Goal: Task Accomplishment & Management: Complete application form

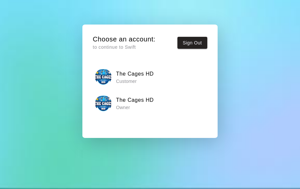
click at [133, 105] on p "Owner" at bounding box center [135, 107] width 38 height 7
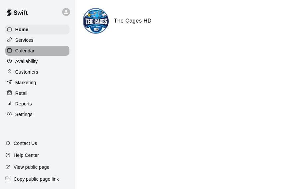
click at [19, 52] on p "Calendar" at bounding box center [24, 50] width 19 height 7
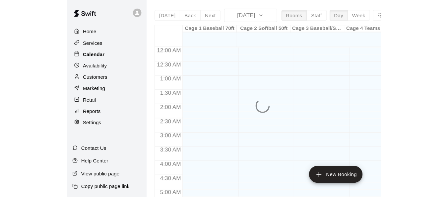
scroll to position [323, 0]
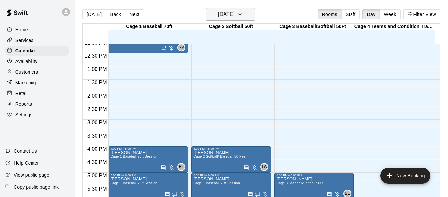
click at [243, 13] on icon "button" at bounding box center [240, 14] width 5 height 8
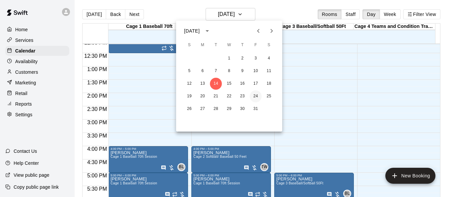
click at [255, 99] on button "24" at bounding box center [256, 96] width 12 height 12
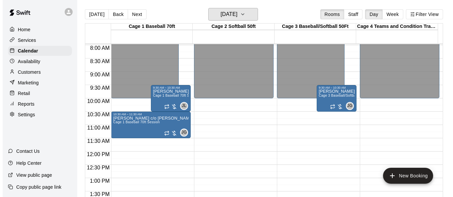
scroll to position [190, 0]
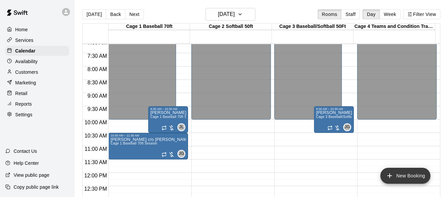
click at [299, 176] on button "New Booking" at bounding box center [406, 176] width 50 height 16
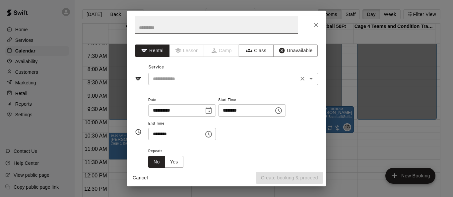
click at [299, 82] on icon "Open" at bounding box center [311, 79] width 8 height 8
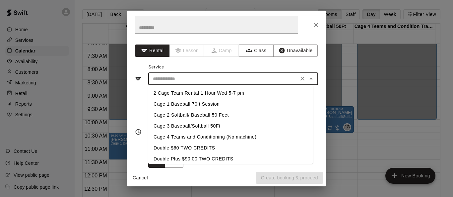
click at [222, 105] on li "Cage 1 Baseball 70ft Session" at bounding box center [230, 104] width 165 height 11
type input "**********"
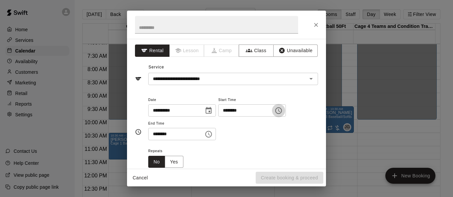
click at [283, 109] on icon "Choose time, selected time is 12:00 PM" at bounding box center [279, 111] width 8 height 8
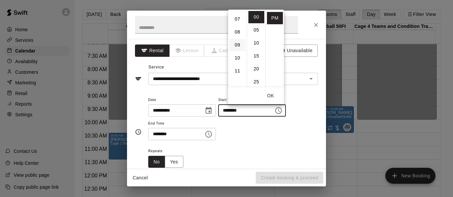
scroll to position [100, 0]
click at [238, 55] on li "11" at bounding box center [238, 60] width 16 height 12
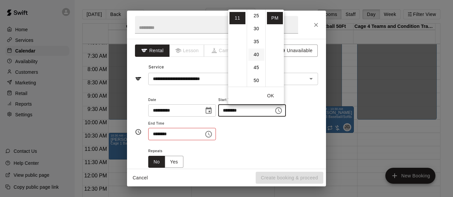
scroll to position [66, 0]
click at [257, 31] on li "30" at bounding box center [257, 28] width 16 height 12
type input "********"
click at [273, 95] on button "OK" at bounding box center [270, 96] width 21 height 12
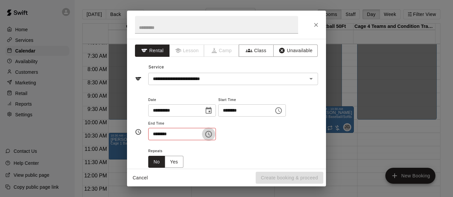
click at [213, 133] on icon "Choose time, selected time is 12:30 PM" at bounding box center [209, 134] width 8 height 8
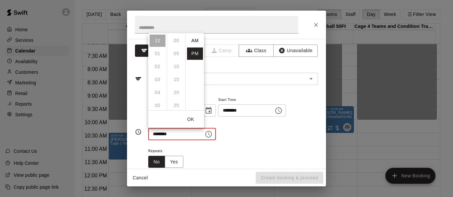
scroll to position [12, 0]
click at [275, 137] on div "**********" at bounding box center [233, 118] width 170 height 45
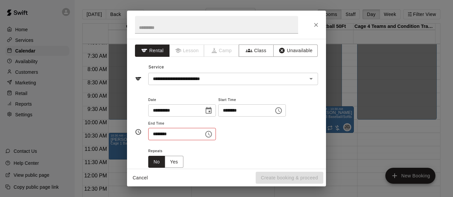
scroll to position [66, 0]
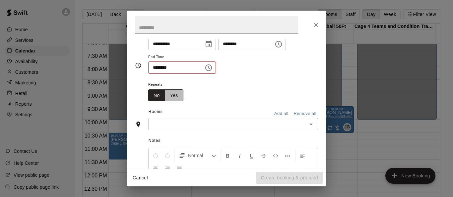
click at [175, 96] on button "Yes" at bounding box center [174, 95] width 19 height 12
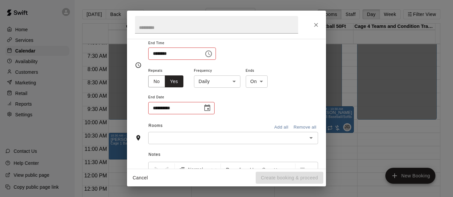
click at [233, 82] on body "Home Services Calendar Availability Customers Marketing Retail Reports Settings…" at bounding box center [226, 103] width 453 height 207
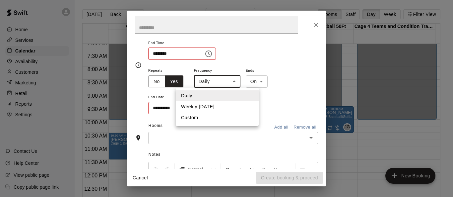
click at [216, 107] on li "Weekly [DATE]" at bounding box center [217, 106] width 83 height 11
type input "******"
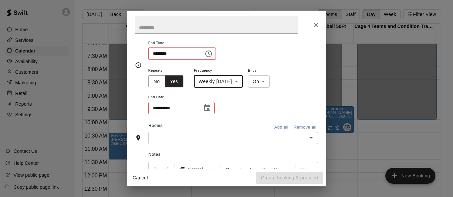
click at [209, 108] on icon "Choose date" at bounding box center [207, 108] width 8 height 8
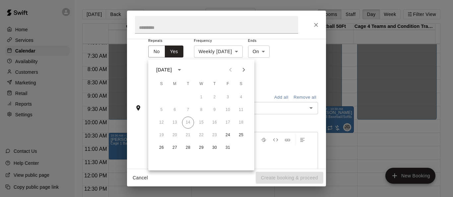
scroll to position [163, 0]
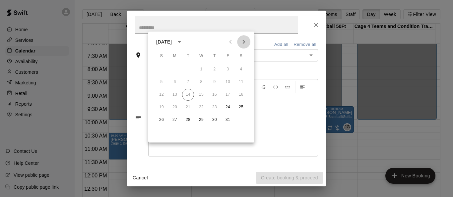
click at [244, 43] on icon "Next month" at bounding box center [244, 42] width 2 height 4
click at [230, 95] on button "14" at bounding box center [228, 95] width 12 height 12
type input "**********"
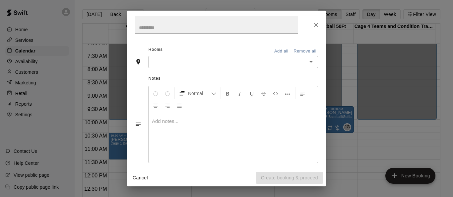
scroll to position [84, 0]
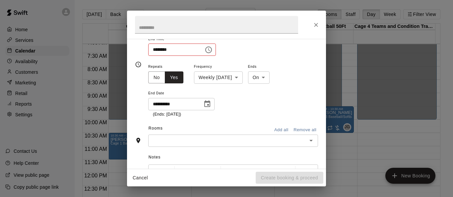
click at [299, 139] on icon "Open" at bounding box center [311, 140] width 8 height 8
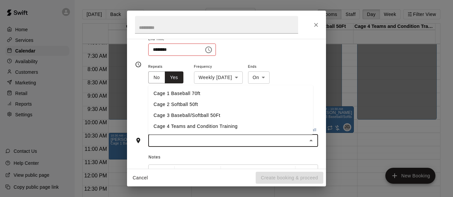
click at [214, 95] on li "Cage 1 Baseball 70ft" at bounding box center [230, 93] width 165 height 11
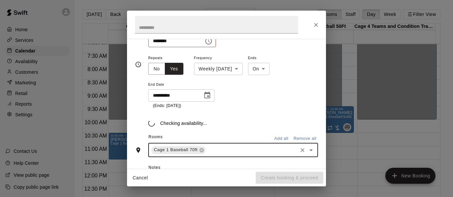
scroll to position [97, 0]
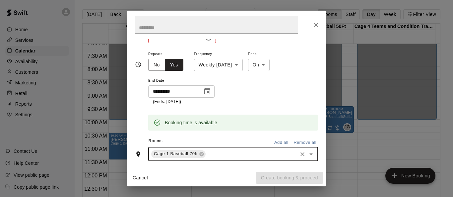
click at [299, 154] on icon "Open" at bounding box center [311, 154] width 8 height 8
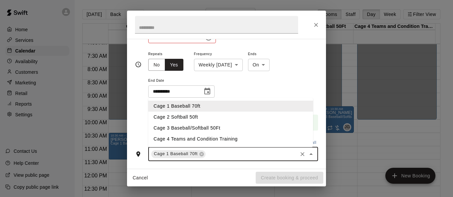
click at [256, 129] on li "Cage 3 Baseball/Softball 50Ft" at bounding box center [230, 127] width 165 height 11
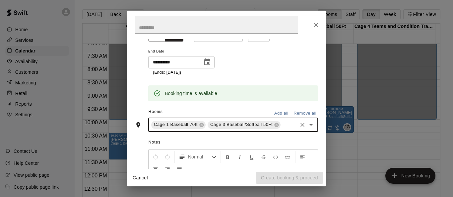
scroll to position [196, 0]
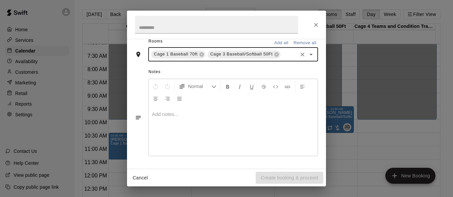
click at [234, 129] on div at bounding box center [233, 131] width 169 height 50
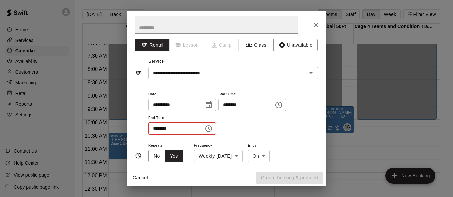
scroll to position [0, 0]
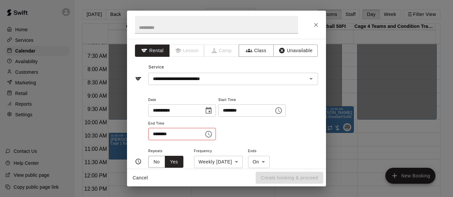
click at [283, 113] on icon "Choose time, selected time is 11:30 PM" at bounding box center [279, 111] width 8 height 8
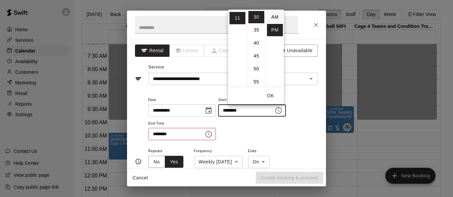
click at [275, 18] on li "AM" at bounding box center [275, 17] width 16 height 12
type input "********"
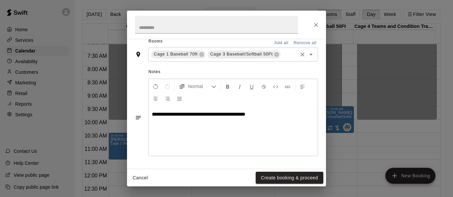
scroll to position [205, 0]
click at [293, 177] on button "Create booking & proceed" at bounding box center [290, 178] width 68 height 12
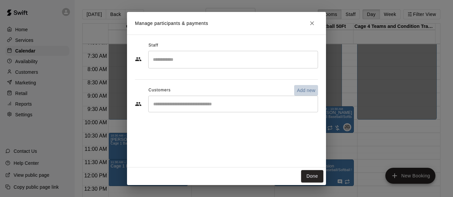
click at [299, 91] on p "Add new" at bounding box center [306, 90] width 19 height 7
select select "**"
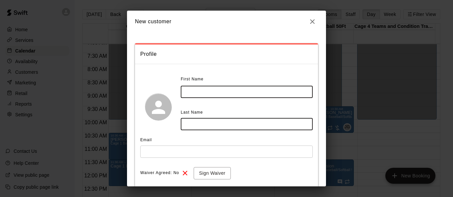
click at [217, 94] on input "text" at bounding box center [247, 92] width 132 height 12
type input "*********"
click at [212, 127] on input "text" at bounding box center [247, 124] width 132 height 12
type input "**"
click at [229, 91] on input "*********" at bounding box center [247, 92] width 132 height 12
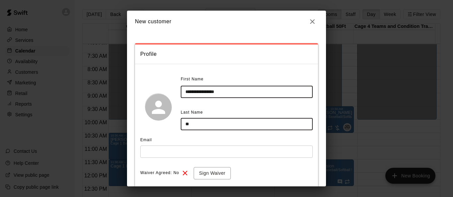
type input "**********"
click at [200, 127] on input "**" at bounding box center [247, 124] width 132 height 12
type input "*"
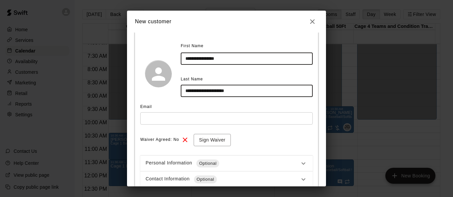
type input "**********"
click at [169, 119] on input "text" at bounding box center [226, 118] width 173 height 12
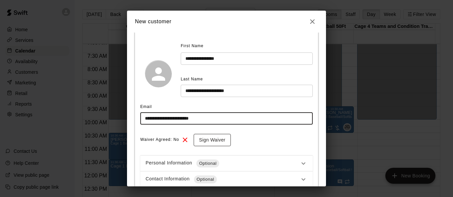
type input "**********"
click at [225, 139] on button "Sign Waiver" at bounding box center [212, 140] width 37 height 12
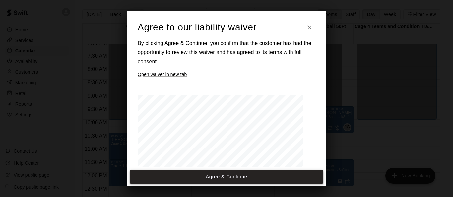
click at [240, 178] on button "Agree & Continue" at bounding box center [227, 177] width 194 height 14
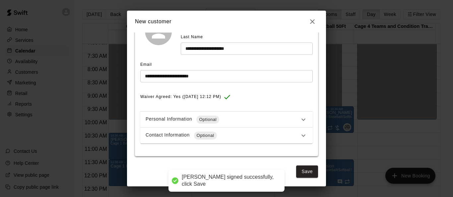
scroll to position [76, 0]
click at [299, 171] on button "Save" at bounding box center [307, 171] width 22 height 12
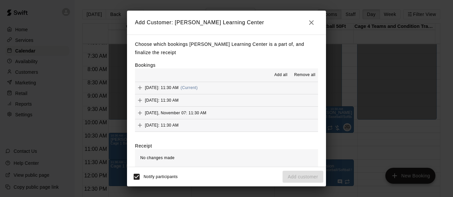
scroll to position [0, 0]
click at [274, 73] on span "Add all" at bounding box center [280, 75] width 13 height 7
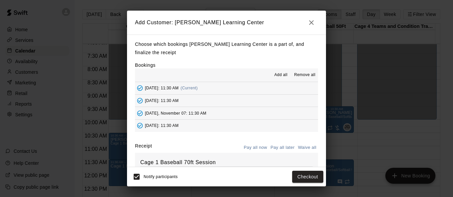
click at [279, 149] on button "Pay all later" at bounding box center [283, 147] width 28 height 10
click at [299, 175] on button "Add customer" at bounding box center [303, 177] width 41 height 12
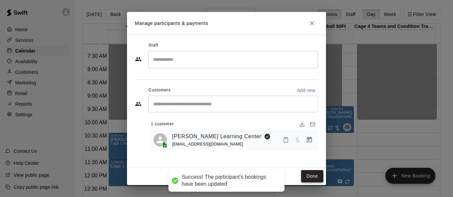
click at [299, 178] on button "Done" at bounding box center [312, 176] width 22 height 12
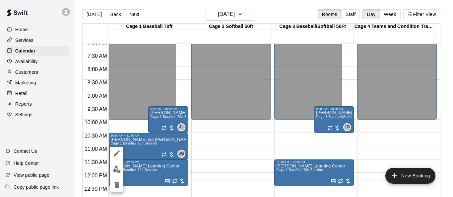
click at [115, 153] on icon "edit" at bounding box center [117, 153] width 8 height 8
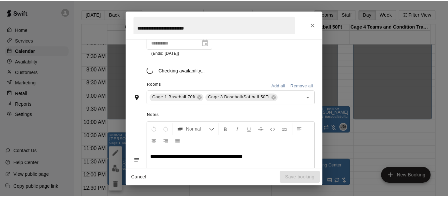
scroll to position [154, 0]
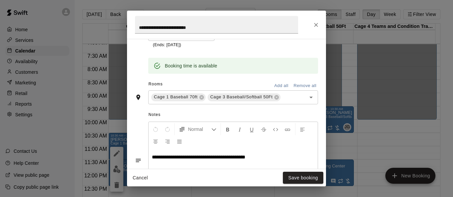
click at [299, 26] on icon "Close" at bounding box center [316, 25] width 7 height 7
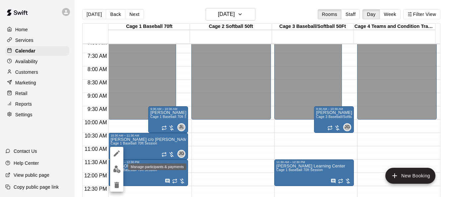
click at [119, 170] on img "edit" at bounding box center [117, 169] width 8 height 8
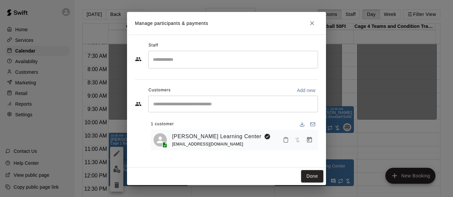
click at [210, 58] on input "Search staff" at bounding box center [233, 60] width 164 height 12
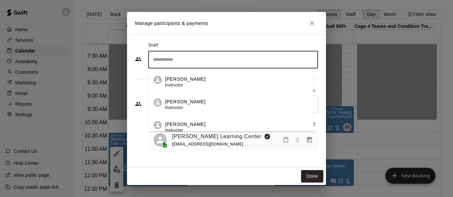
click at [196, 83] on div "[PERSON_NAME] Instructor" at bounding box center [236, 82] width 143 height 13
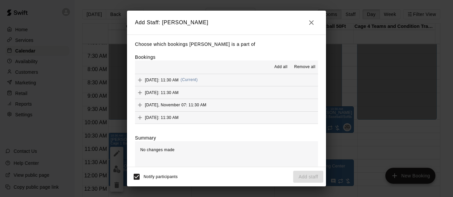
click at [276, 66] on span "Add all" at bounding box center [280, 67] width 13 height 7
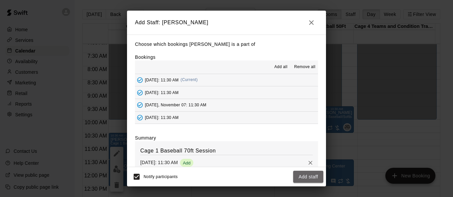
click at [299, 177] on button "Add staff" at bounding box center [308, 177] width 30 height 12
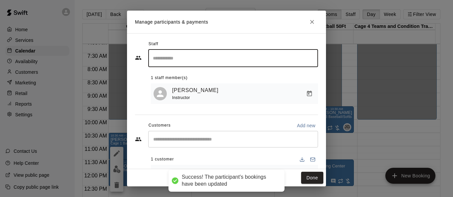
click at [299, 178] on button "Done" at bounding box center [312, 178] width 22 height 12
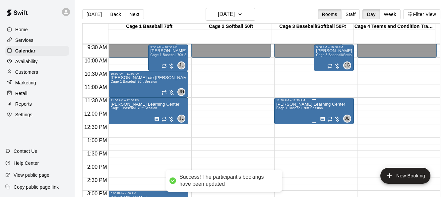
scroll to position [257, 0]
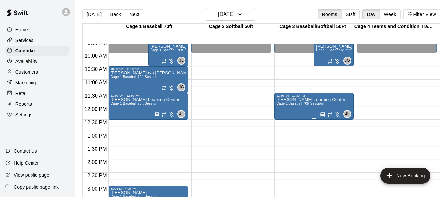
click at [285, 105] on span "Cage 1 Baseball 70ft Session" at bounding box center [299, 104] width 47 height 4
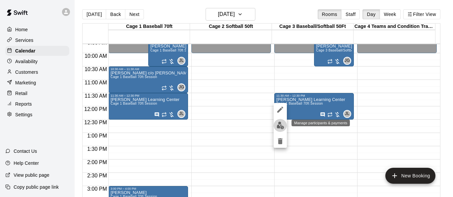
click at [281, 123] on img "edit" at bounding box center [281, 125] width 8 height 8
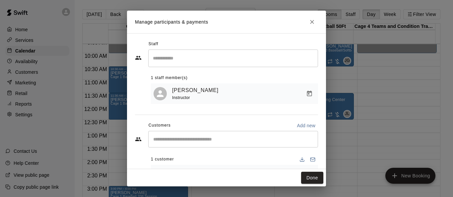
click at [184, 60] on input "Search staff" at bounding box center [233, 58] width 164 height 12
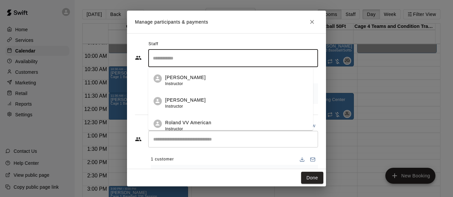
click at [185, 83] on div "[PERSON_NAME] Instructor" at bounding box center [185, 80] width 40 height 13
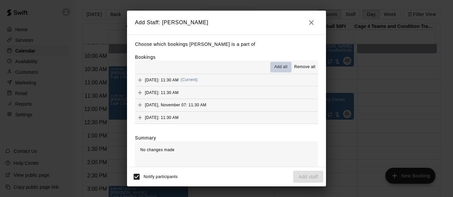
click at [276, 69] on span "Add all" at bounding box center [280, 67] width 13 height 7
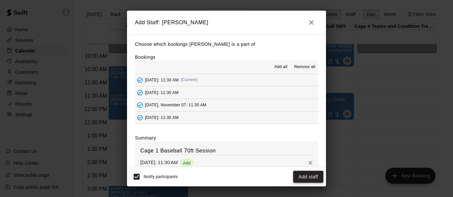
click at [299, 177] on button "Add staff" at bounding box center [308, 177] width 30 height 12
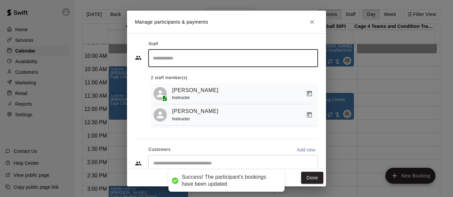
click at [299, 177] on button "Done" at bounding box center [312, 178] width 22 height 12
